Goal: Task Accomplishment & Management: Manage account settings

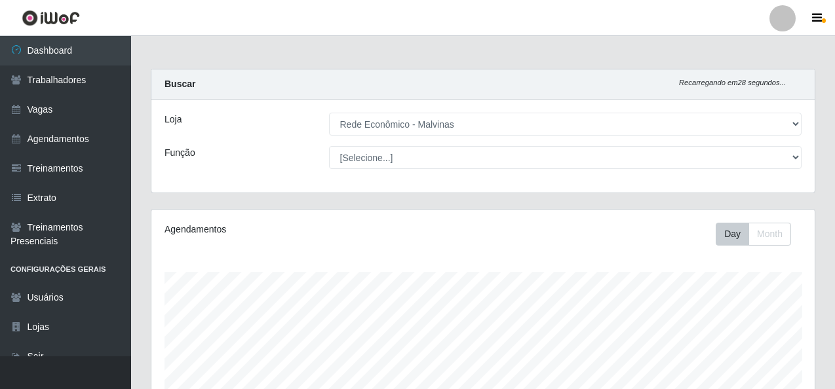
select select "194"
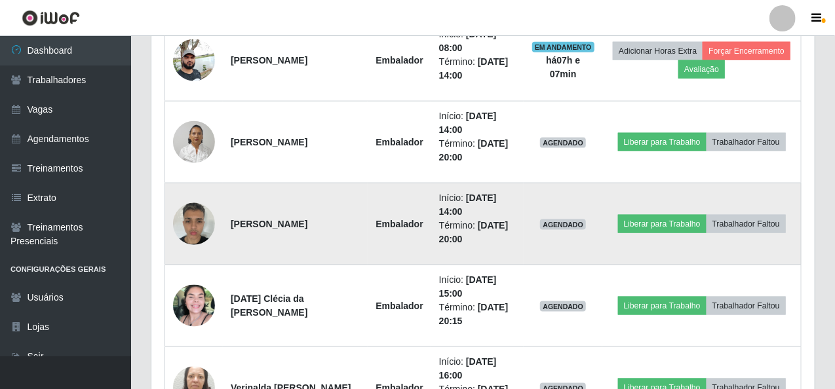
scroll to position [639, 0]
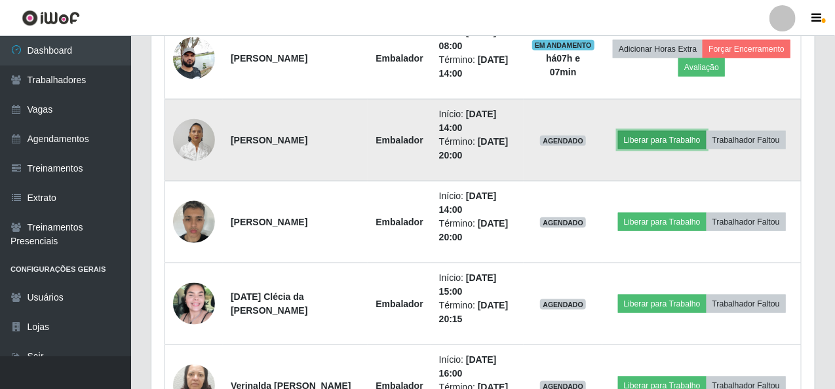
click at [671, 131] on button "Liberar para Trabalho" at bounding box center [662, 140] width 89 height 18
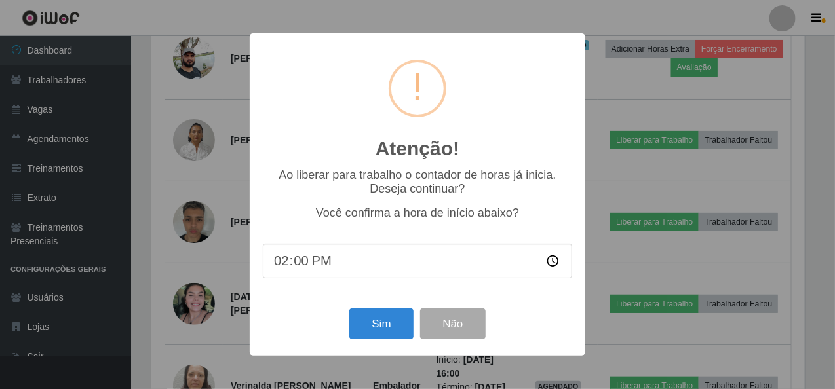
scroll to position [272, 658]
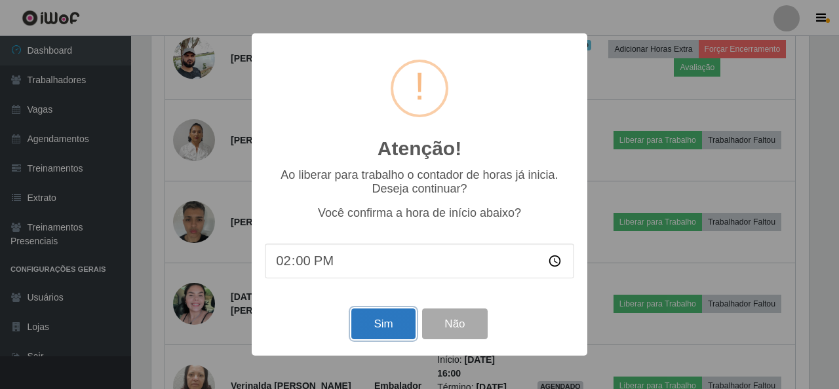
click at [372, 338] on button "Sim" at bounding box center [383, 324] width 64 height 31
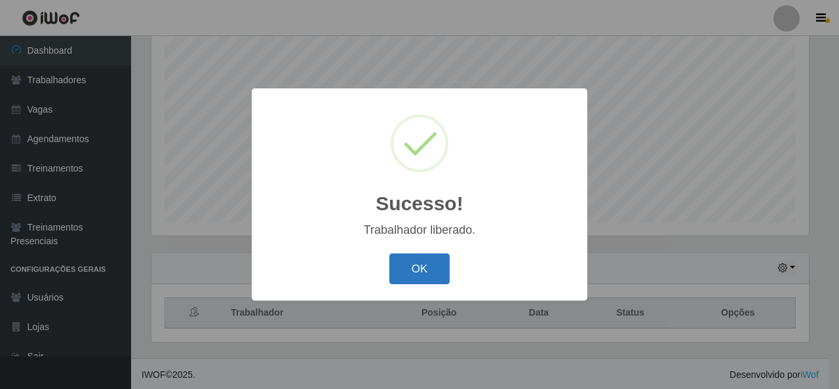
click at [440, 263] on button "OK" at bounding box center [419, 269] width 61 height 31
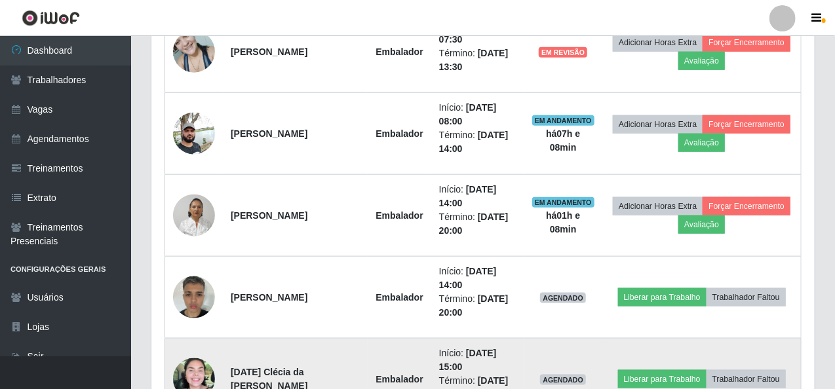
scroll to position [639, 0]
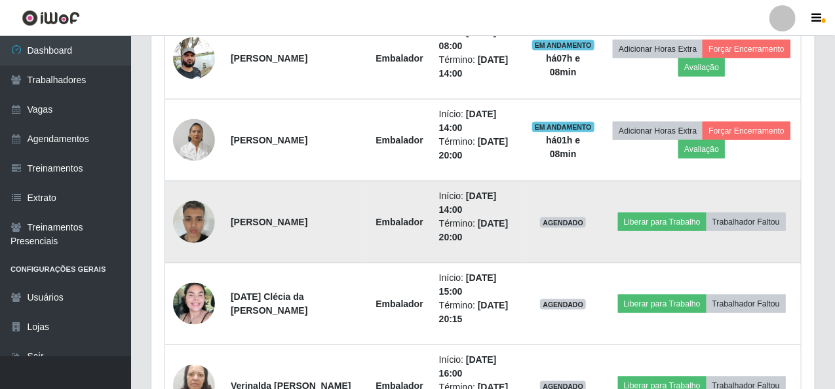
click at [643, 208] on td "Liberar para Trabalho Trabalhador Faltou" at bounding box center [701, 223] width 199 height 82
click at [644, 213] on button "Liberar para Trabalho" at bounding box center [662, 222] width 89 height 18
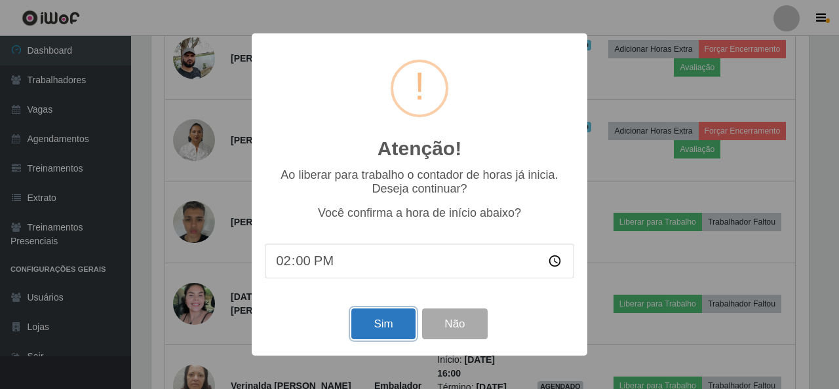
click at [391, 315] on button "Sim" at bounding box center [383, 324] width 64 height 31
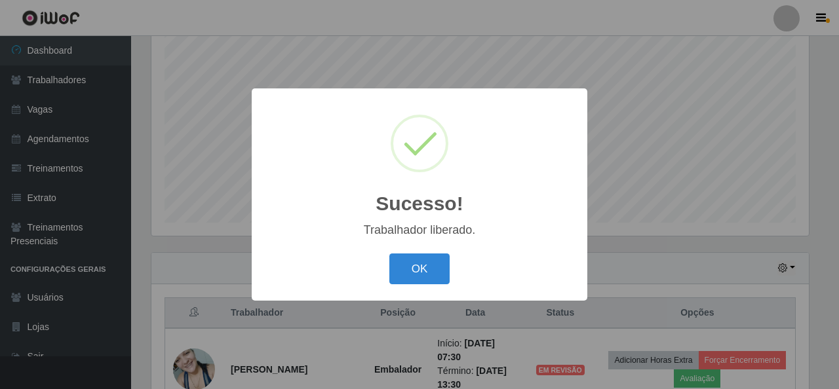
click at [415, 288] on div "OK Cancel" at bounding box center [419, 268] width 309 height 37
click at [417, 257] on button "OK" at bounding box center [419, 269] width 61 height 31
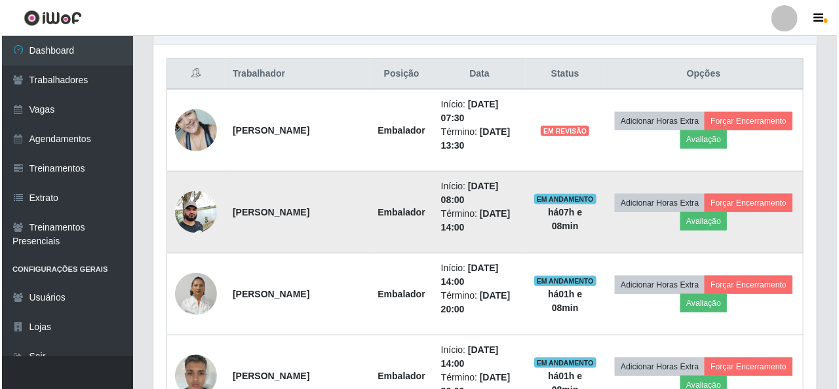
scroll to position [508, 0]
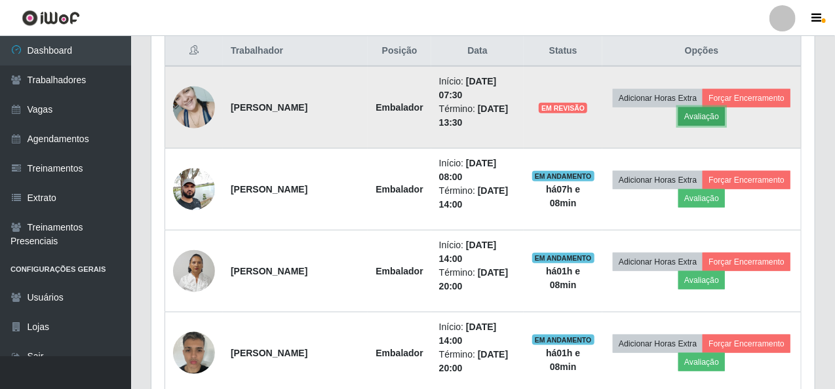
click at [679, 109] on button "Avaliação" at bounding box center [702, 117] width 47 height 18
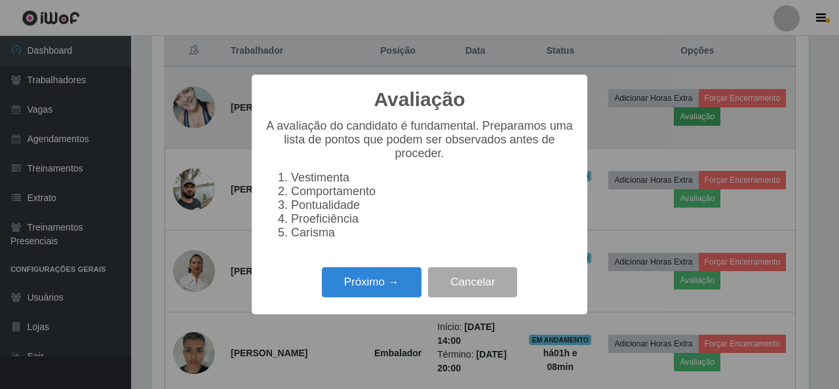
scroll to position [272, 658]
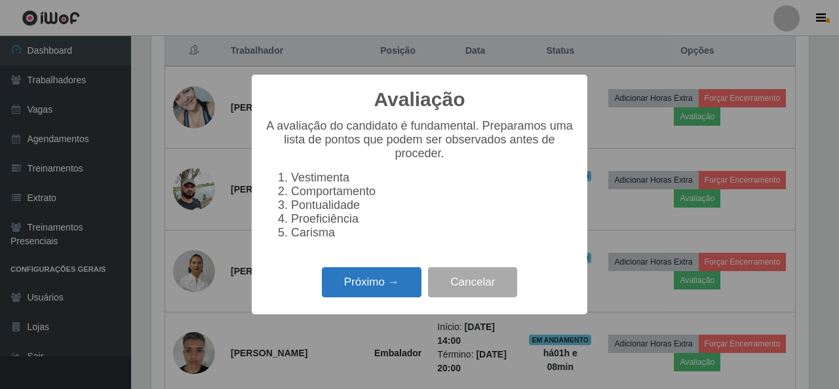
click at [354, 289] on button "Próximo →" at bounding box center [372, 282] width 100 height 31
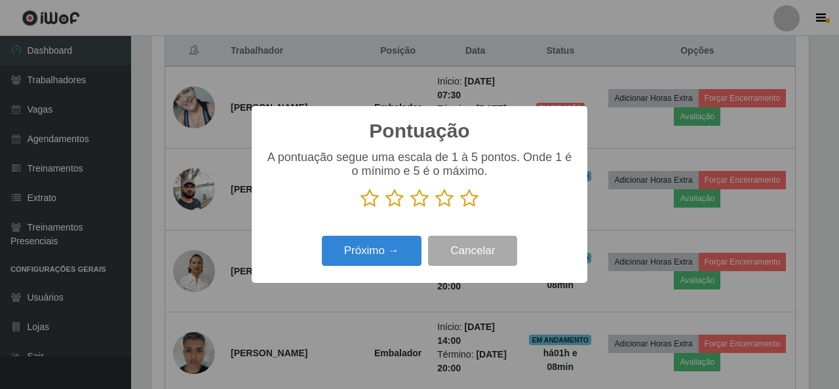
click at [469, 208] on icon at bounding box center [469, 199] width 18 height 20
click at [460, 208] on input "radio" at bounding box center [460, 208] width 0 height 0
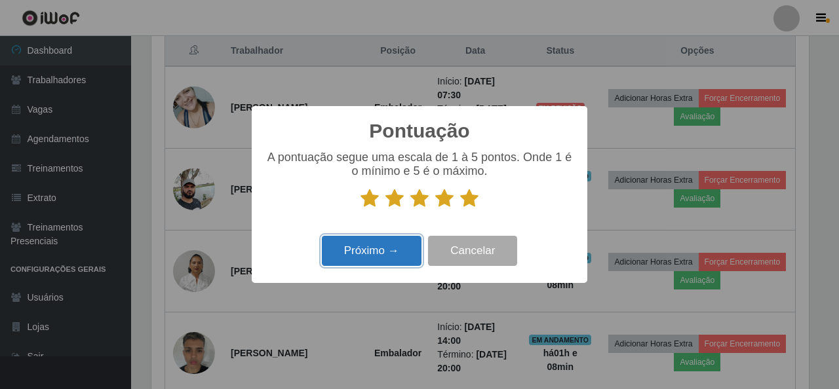
click at [393, 259] on button "Próximo →" at bounding box center [372, 251] width 100 height 31
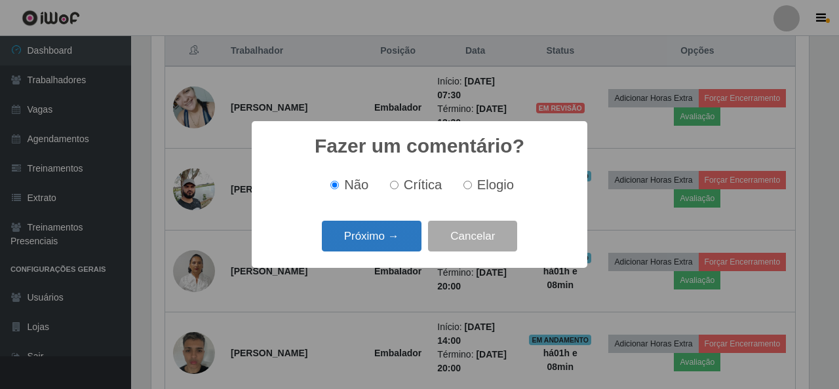
click at [393, 249] on button "Próximo →" at bounding box center [372, 236] width 100 height 31
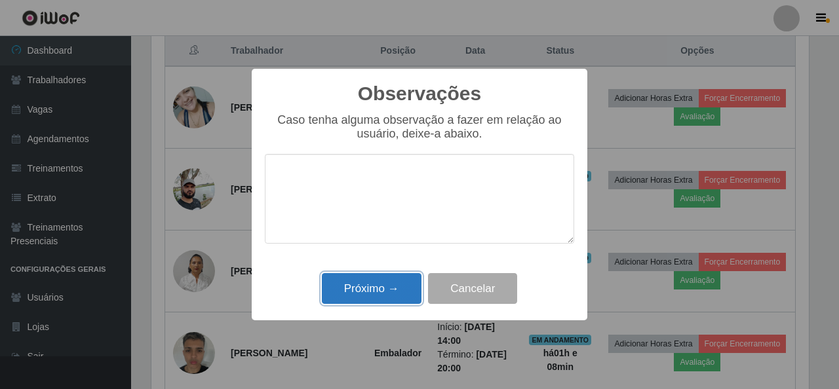
click at [380, 286] on button "Próximo →" at bounding box center [372, 288] width 100 height 31
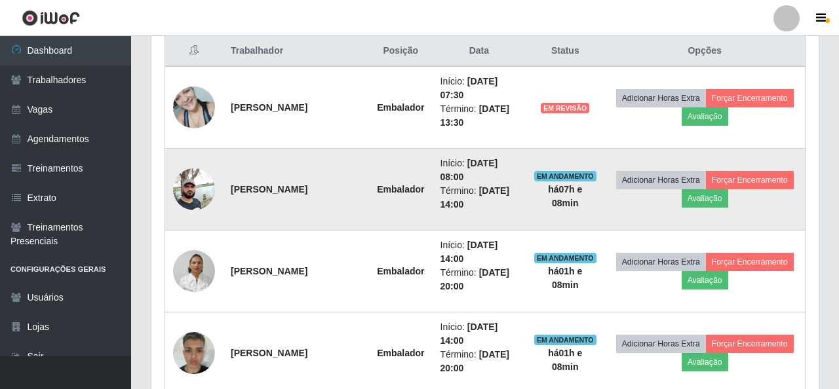
scroll to position [272, 663]
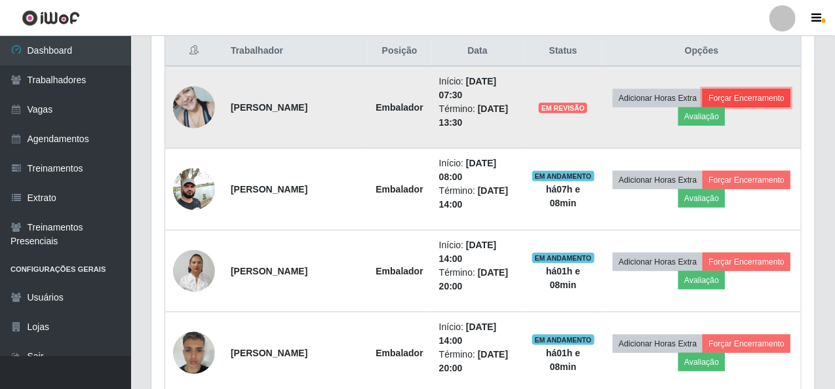
click at [716, 90] on button "Forçar Encerramento" at bounding box center [747, 98] width 88 height 18
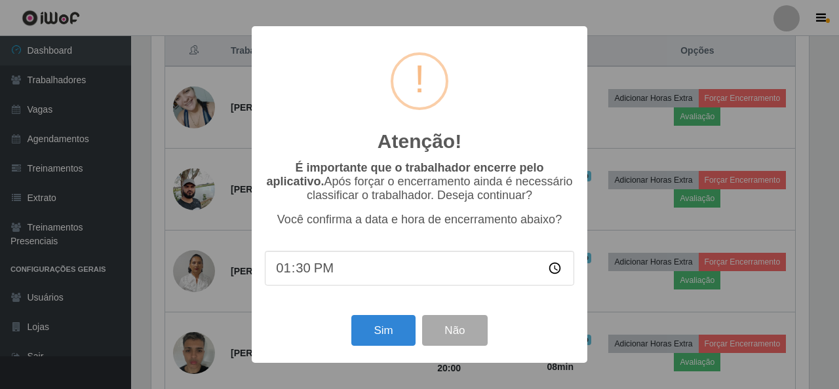
scroll to position [0, 0]
click at [393, 324] on button "Sim" at bounding box center [383, 330] width 64 height 31
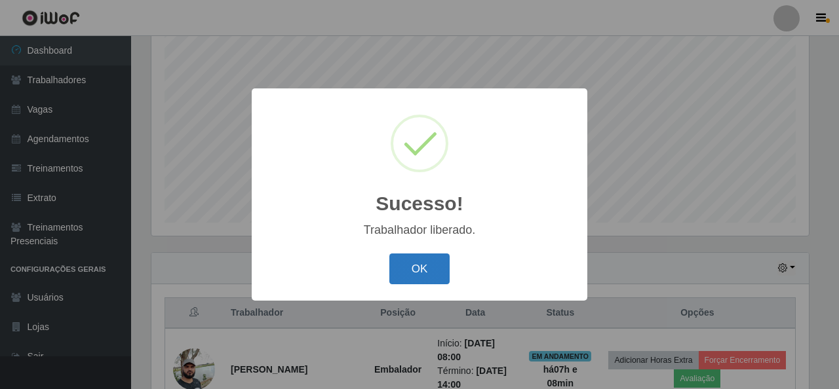
click at [426, 276] on button "OK" at bounding box center [419, 269] width 61 height 31
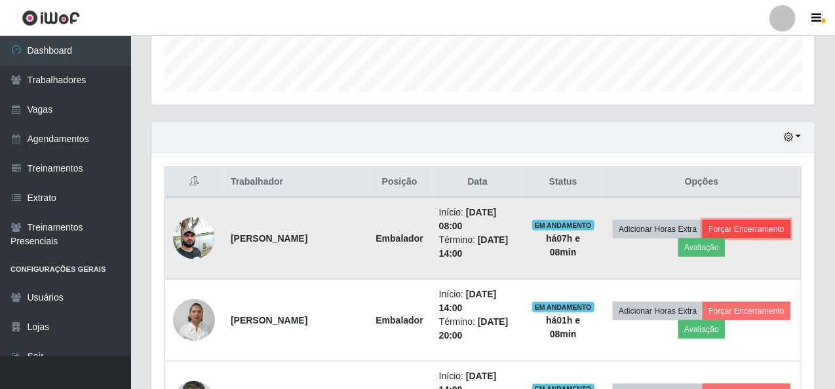
click at [771, 226] on button "Forçar Encerramento" at bounding box center [747, 229] width 88 height 18
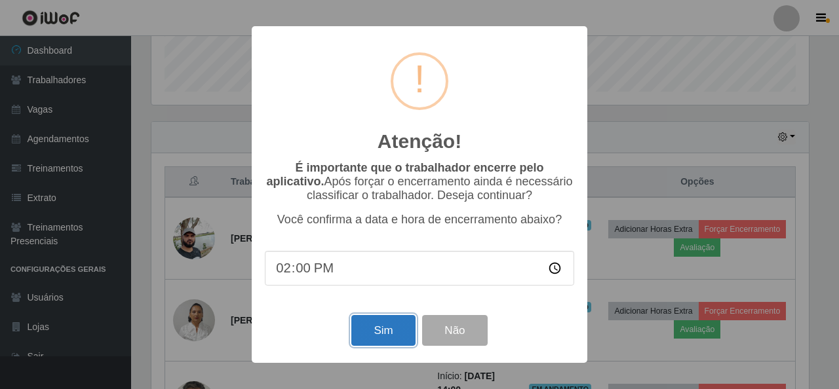
click at [392, 330] on button "Sim" at bounding box center [383, 330] width 64 height 31
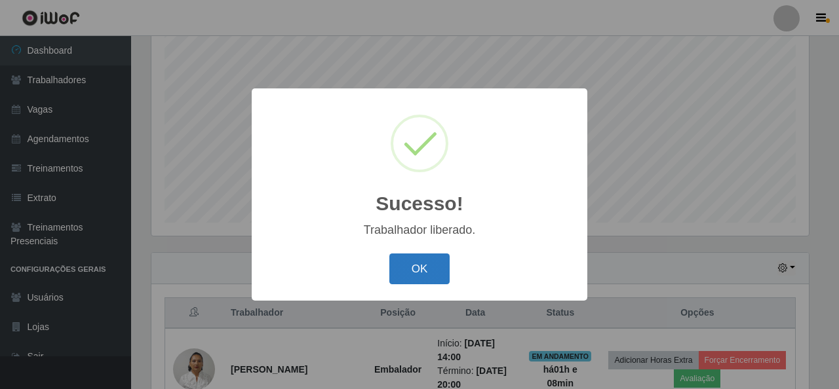
click at [405, 278] on button "OK" at bounding box center [419, 269] width 61 height 31
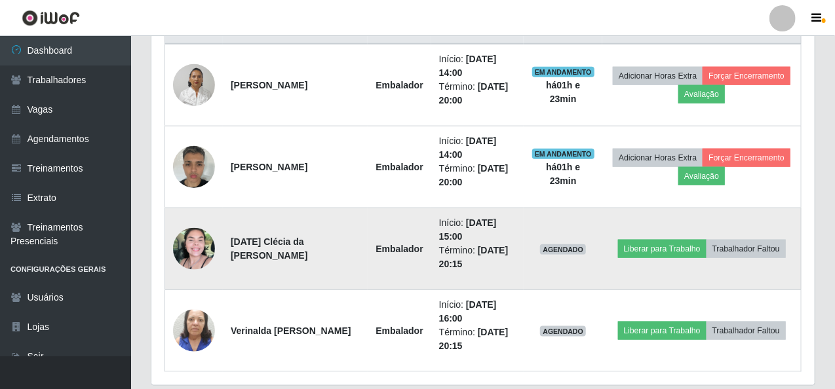
scroll to position [507, 0]
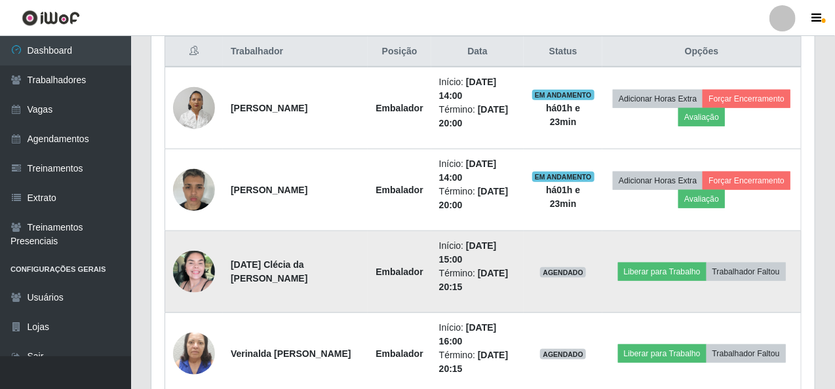
click at [201, 268] on img at bounding box center [194, 272] width 42 height 42
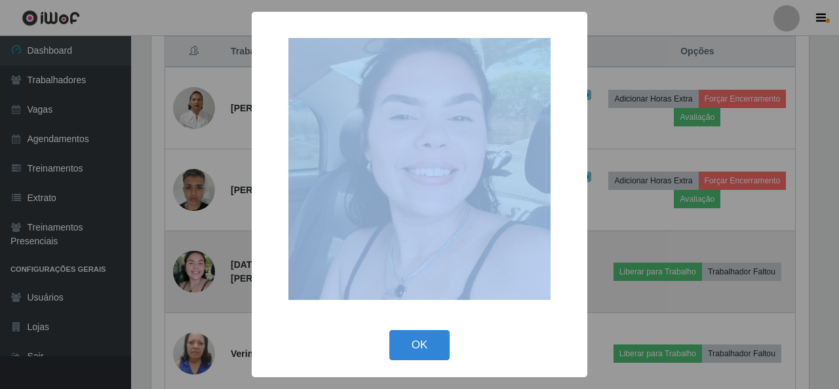
click at [201, 268] on div "× OK Cancel" at bounding box center [419, 194] width 839 height 389
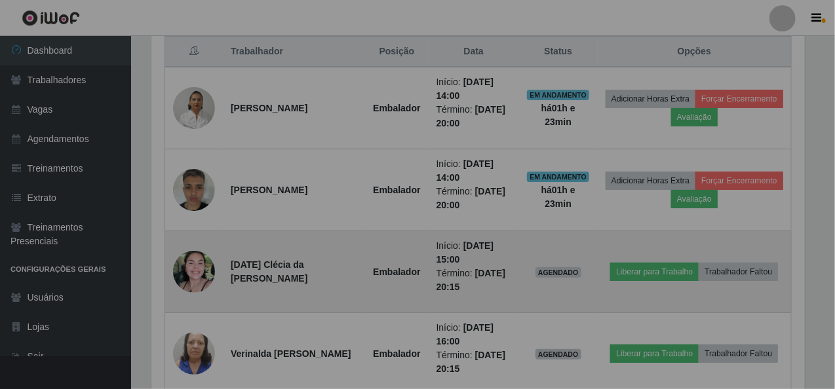
scroll to position [272, 663]
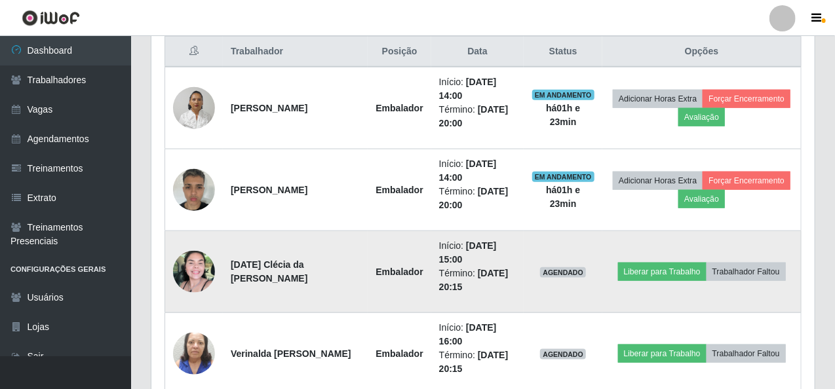
click at [201, 268] on img at bounding box center [194, 272] width 42 height 42
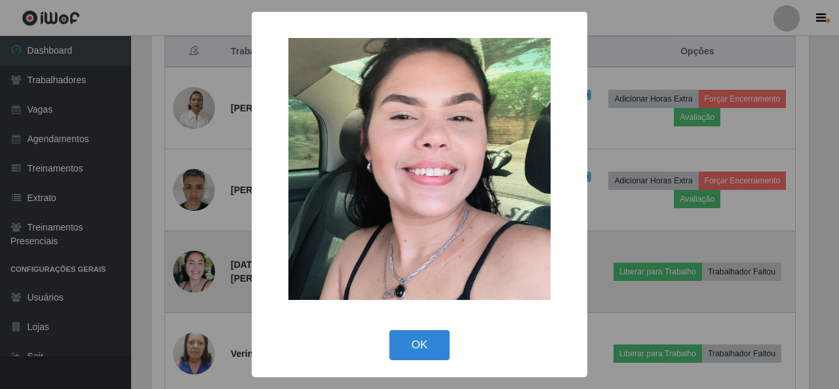
click at [201, 268] on div "× OK Cancel" at bounding box center [419, 194] width 839 height 389
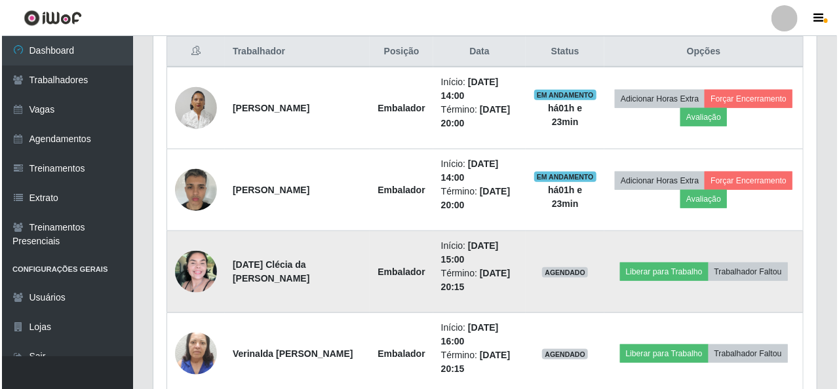
scroll to position [272, 663]
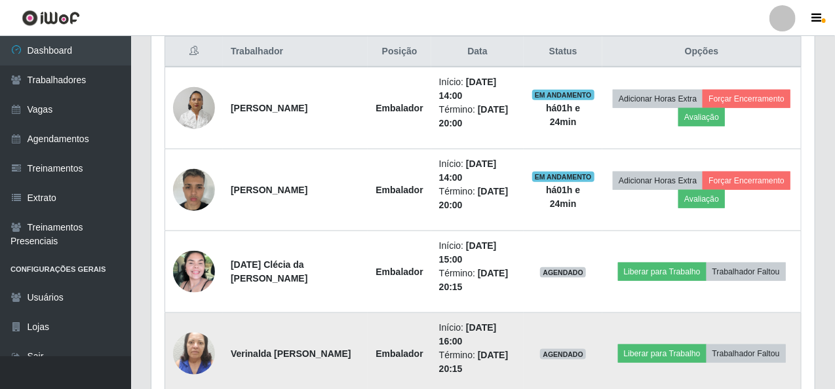
click at [189, 344] on img at bounding box center [194, 354] width 42 height 75
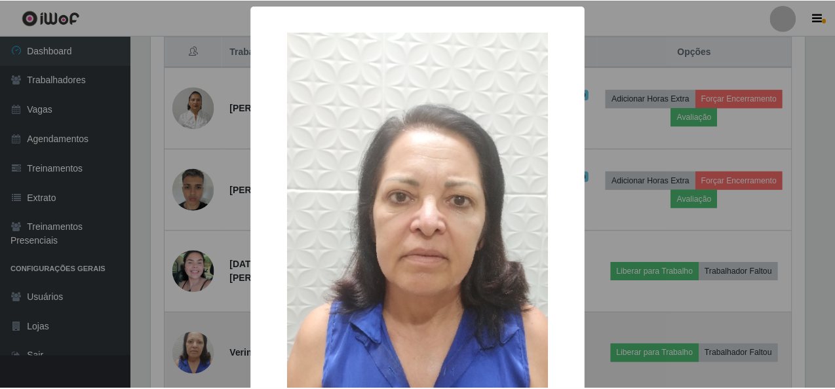
scroll to position [272, 658]
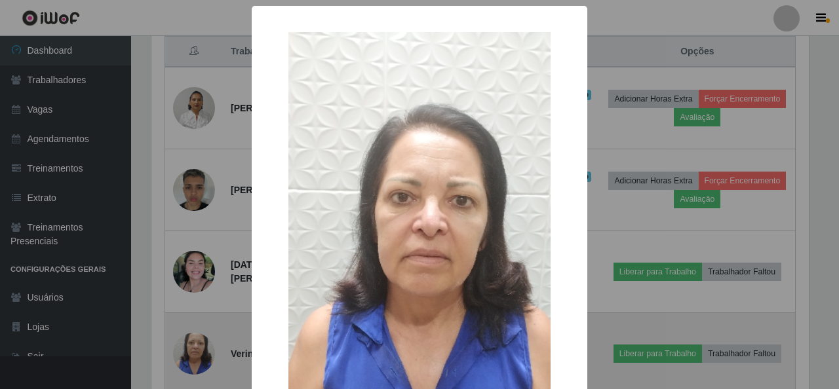
click at [189, 344] on div "× OK Cancel" at bounding box center [419, 194] width 839 height 389
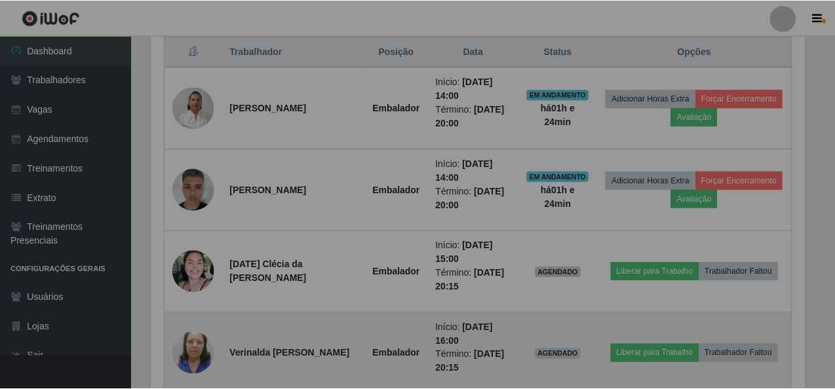
scroll to position [272, 663]
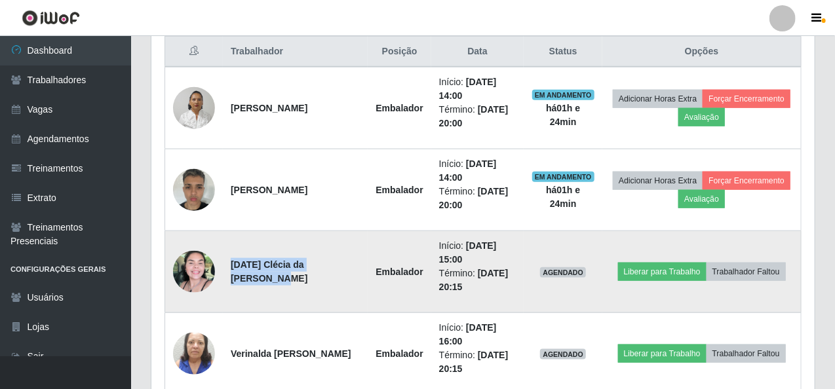
drag, startPoint x: 228, startPoint y: 264, endPoint x: 319, endPoint y: 271, distance: 90.7
click at [319, 271] on td "[DATE] Clécia da [PERSON_NAME]" at bounding box center [295, 272] width 145 height 82
copy strong "[DATE] Clécia da [PERSON_NAME]"
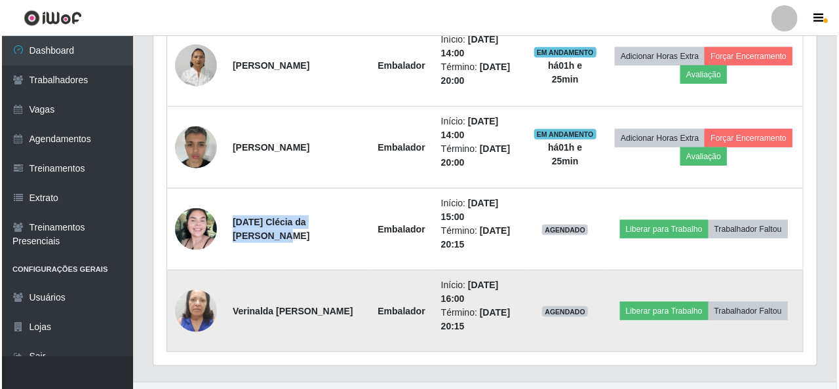
scroll to position [573, 0]
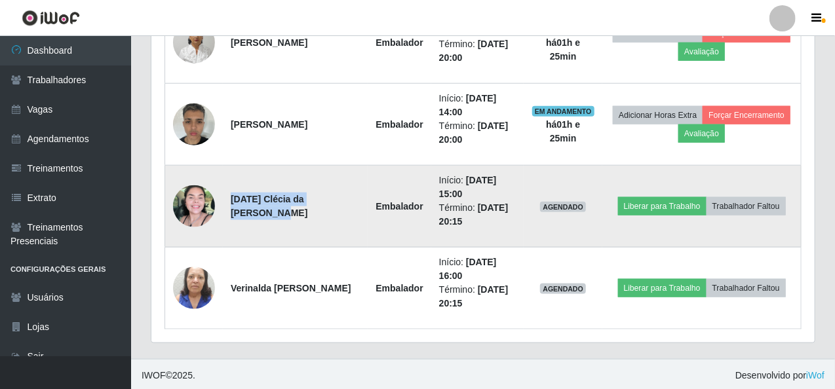
click at [195, 192] on img at bounding box center [194, 207] width 42 height 42
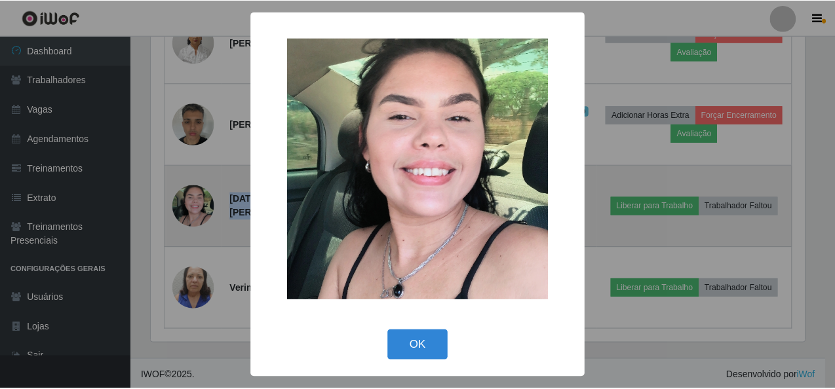
scroll to position [272, 658]
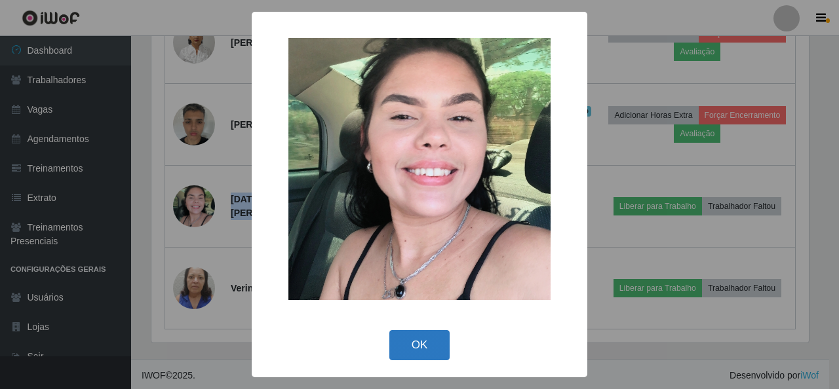
click at [418, 344] on button "OK" at bounding box center [419, 345] width 61 height 31
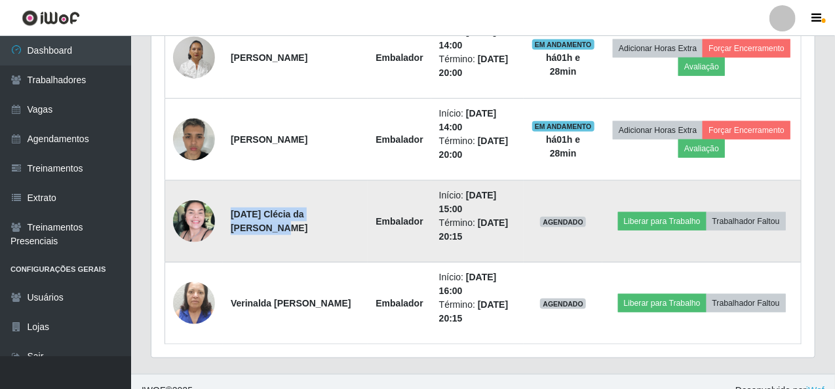
scroll to position [573, 0]
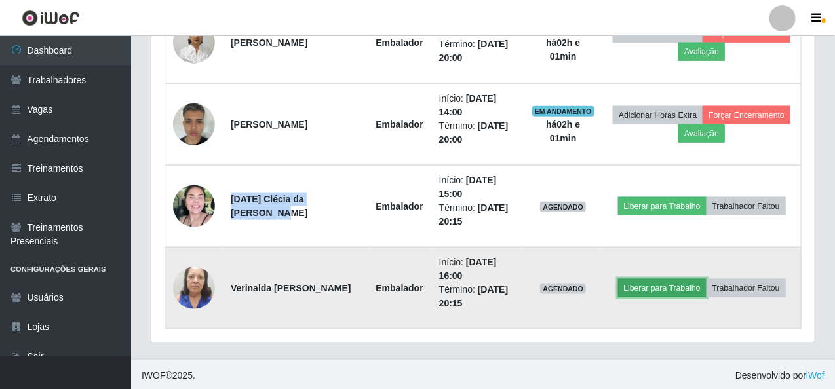
click at [639, 284] on button "Liberar para Trabalho" at bounding box center [662, 288] width 89 height 18
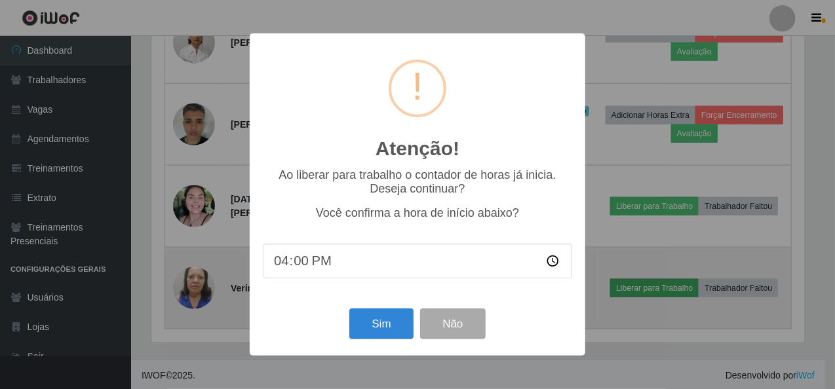
scroll to position [272, 658]
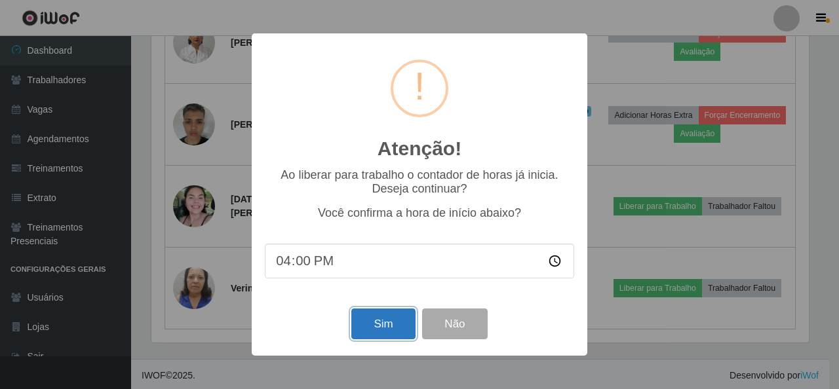
click at [372, 322] on button "Sim" at bounding box center [383, 324] width 64 height 31
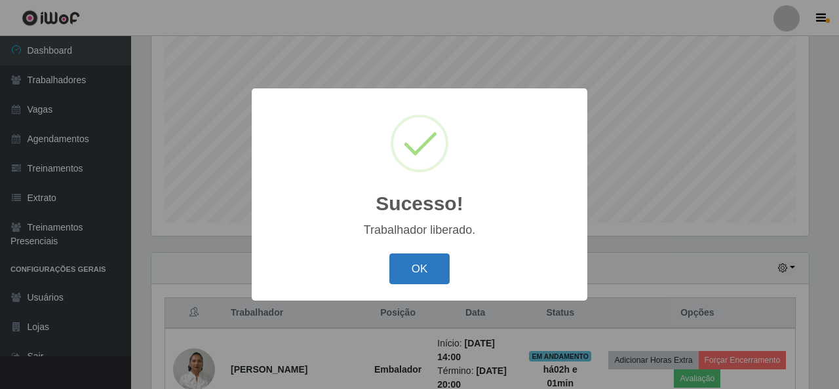
click at [431, 263] on button "OK" at bounding box center [419, 269] width 61 height 31
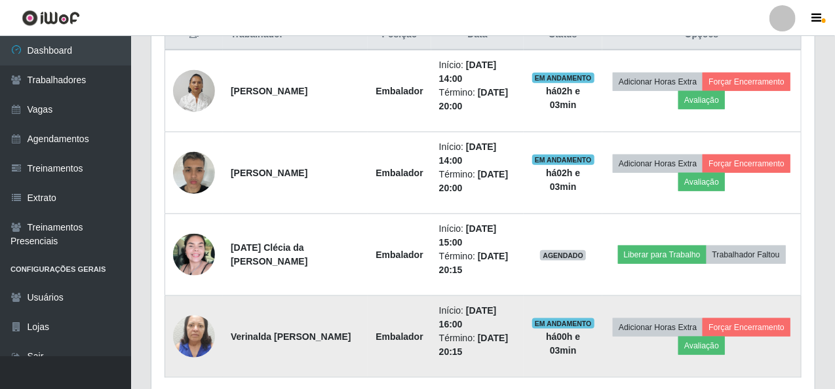
scroll to position [573, 0]
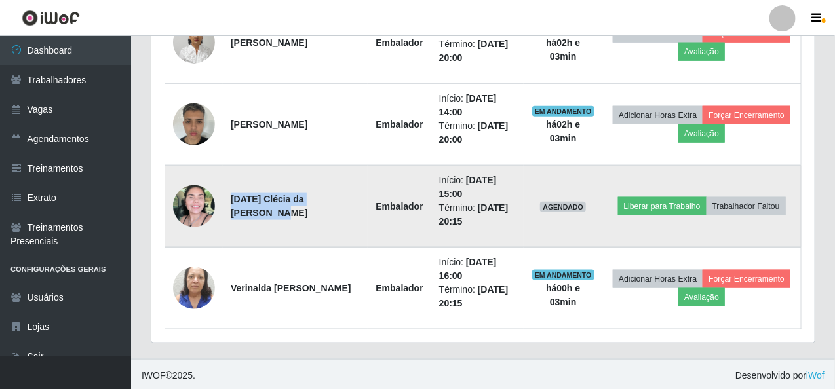
drag, startPoint x: 252, startPoint y: 212, endPoint x: 231, endPoint y: 195, distance: 27.4
click at [231, 195] on strong "[DATE] Clécia da [PERSON_NAME]" at bounding box center [269, 206] width 77 height 24
copy strong "[DATE] Clécia da [PERSON_NAME]"
click at [738, 197] on button "Trabalhador Faltou" at bounding box center [746, 206] width 79 height 18
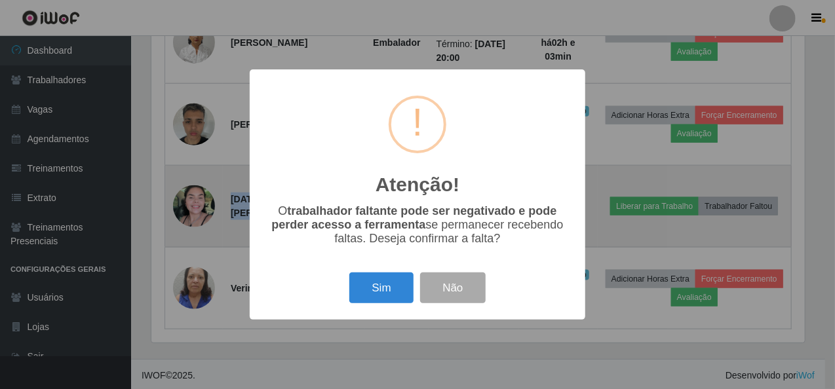
scroll to position [272, 658]
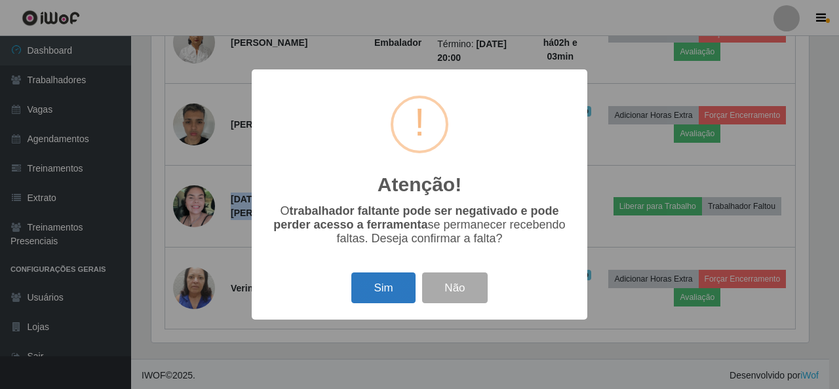
click at [392, 285] on button "Sim" at bounding box center [383, 288] width 64 height 31
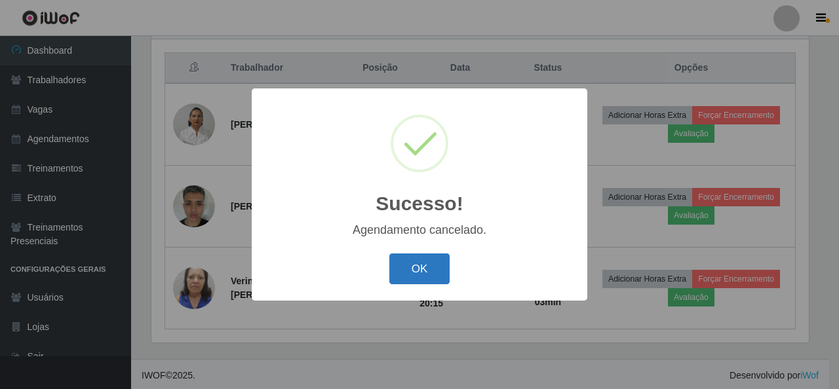
click at [439, 265] on button "OK" at bounding box center [419, 269] width 61 height 31
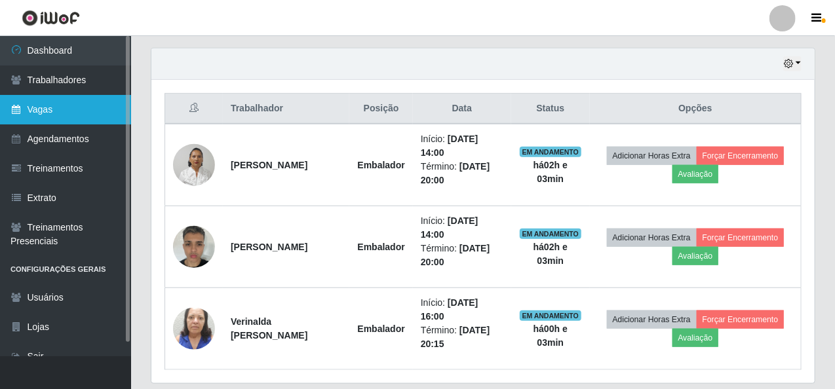
scroll to position [319, 0]
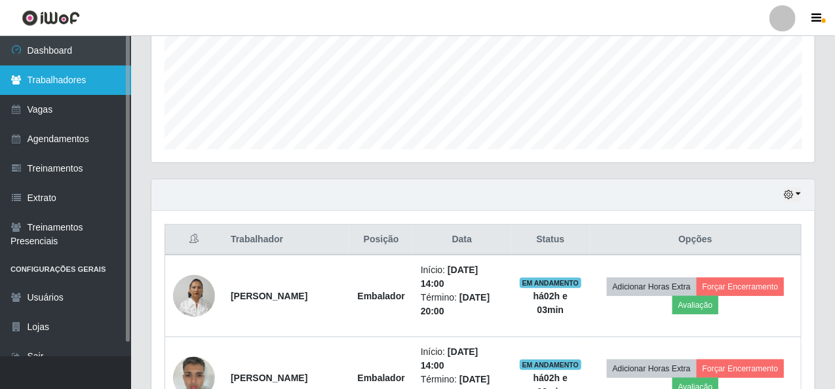
click at [85, 79] on link "Trabalhadores" at bounding box center [65, 81] width 131 height 30
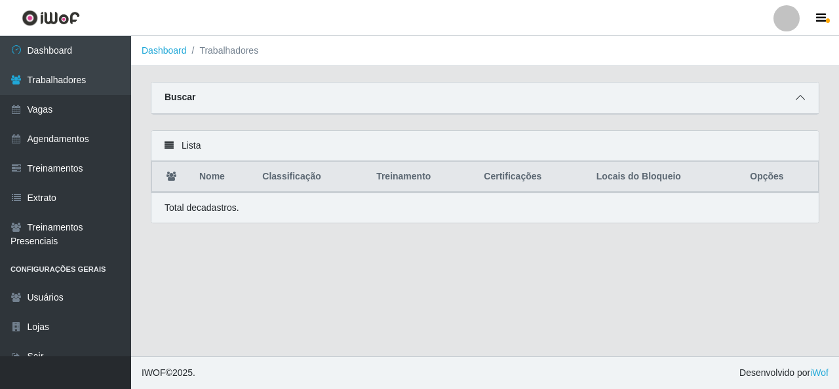
click at [802, 102] on icon at bounding box center [800, 97] width 9 height 9
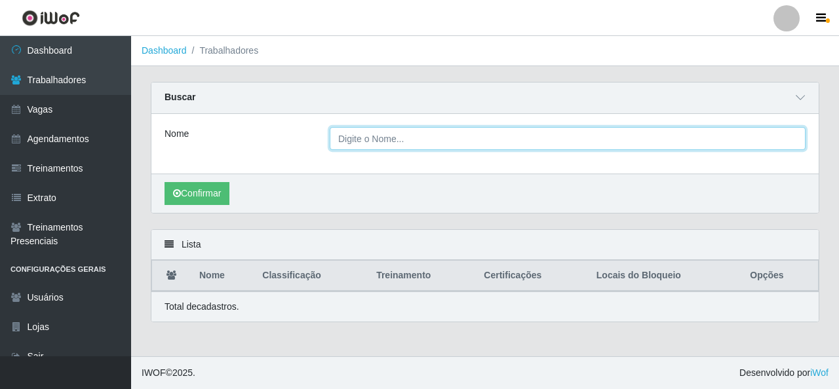
click at [441, 144] on input "Nome" at bounding box center [568, 138] width 476 height 23
paste input "[DATE] Clécia da [PERSON_NAME]"
type input "[DATE] Clécia da [PERSON_NAME]"
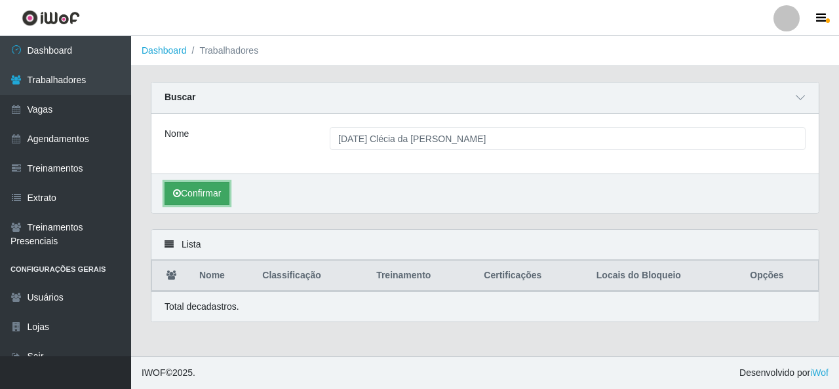
click at [214, 195] on button "Confirmar" at bounding box center [197, 193] width 65 height 23
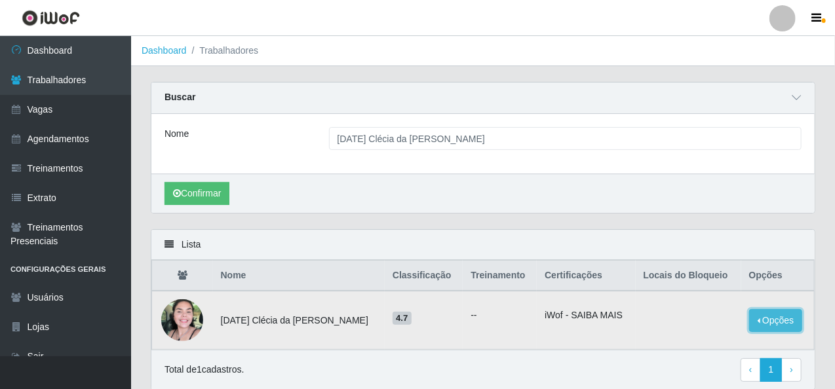
click at [763, 319] on button "Opções" at bounding box center [776, 320] width 54 height 23
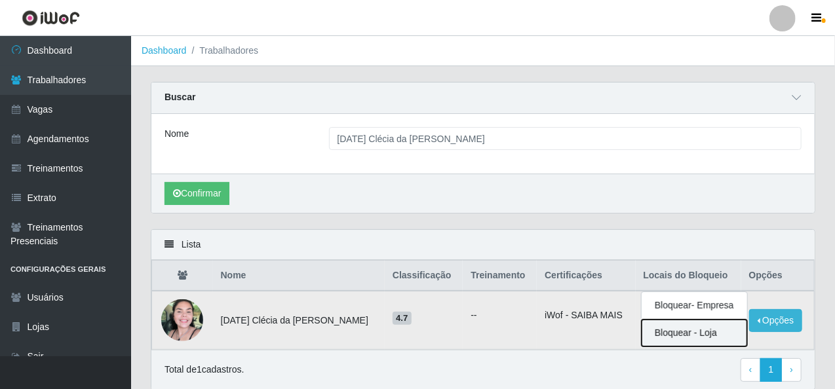
click at [690, 328] on button "Bloquear - Loja" at bounding box center [695, 333] width 106 height 27
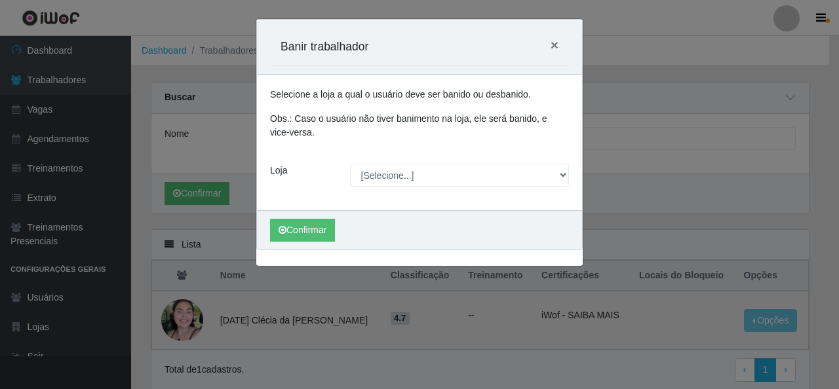
click at [393, 159] on div "Selecione a loja a qual o usuário deve ser banido ou desbanido. Obs.: Caso o us…" at bounding box center [419, 143] width 325 height 136
click at [392, 178] on select "[Selecione...] Rede Econômico - Malvinas Rede Econômico - Prata" at bounding box center [460, 175] width 220 height 23
select select "194"
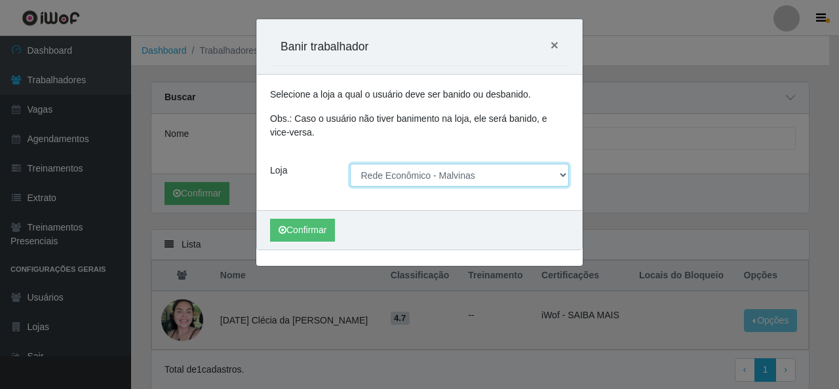
click at [350, 164] on select "[Selecione...] Rede Econômico - Malvinas Rede Econômico - Prata" at bounding box center [460, 175] width 220 height 23
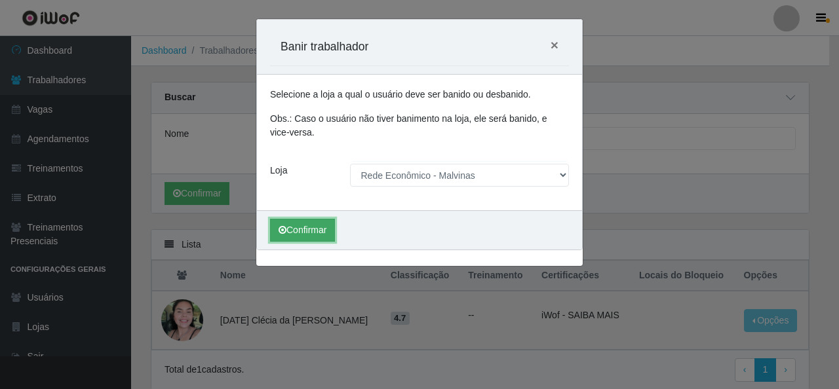
click at [315, 226] on button "Confirmar" at bounding box center [302, 230] width 65 height 23
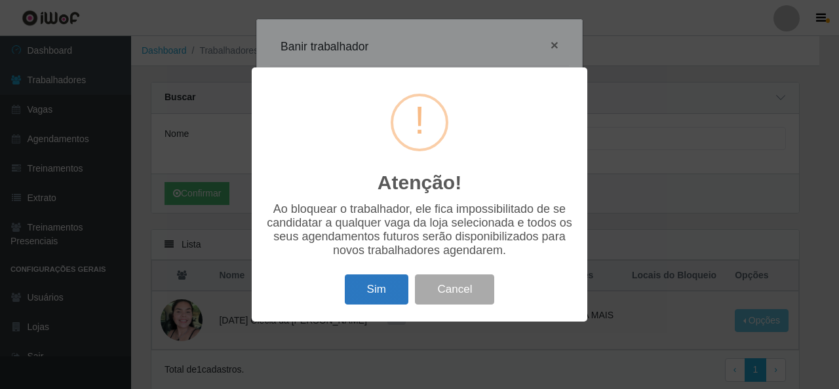
click at [380, 292] on button "Sim" at bounding box center [377, 290] width 64 height 31
